Goal: Navigation & Orientation: Go to known website

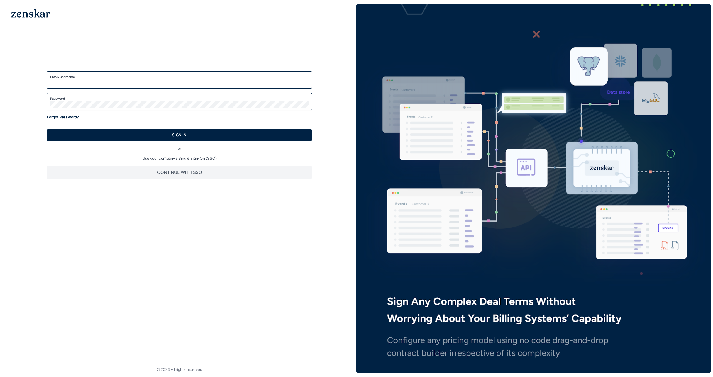
type input "**********"
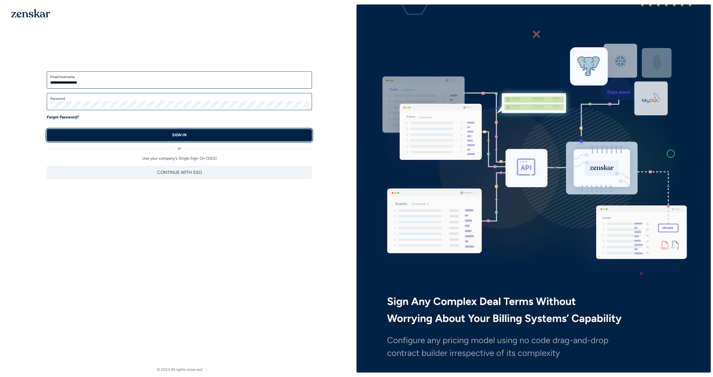
click at [185, 140] on button "SIGN IN" at bounding box center [179, 135] width 265 height 12
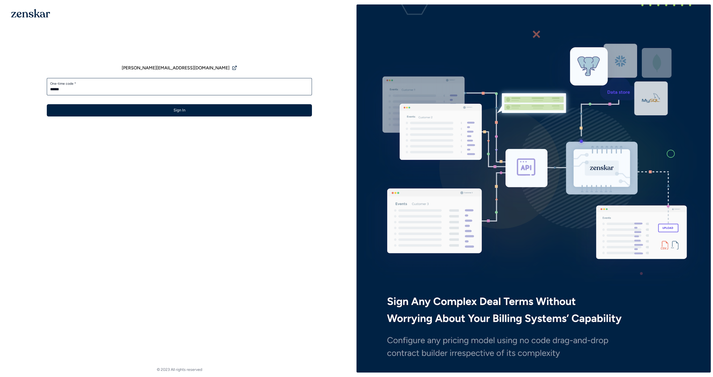
type input "******"
click at [47, 104] on button "Sign In" at bounding box center [179, 110] width 265 height 12
